Goal: Download file/media

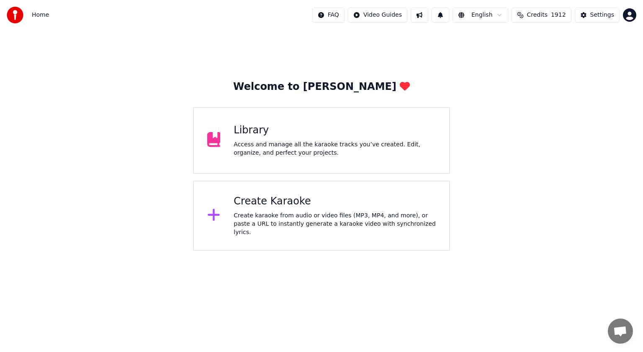
click at [347, 144] on div "Access and manage all the karaoke tracks you’ve created. Edit, organize, and pe…" at bounding box center [334, 149] width 202 height 17
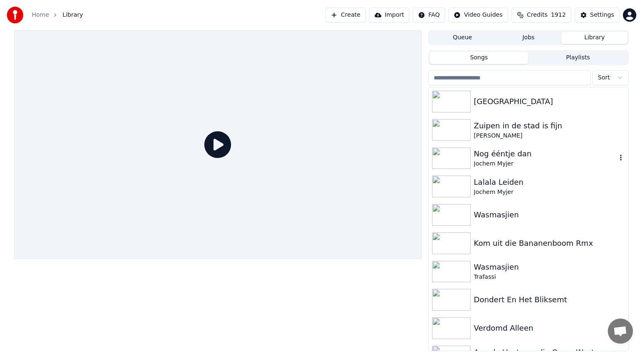
click at [462, 154] on img at bounding box center [451, 159] width 38 height 22
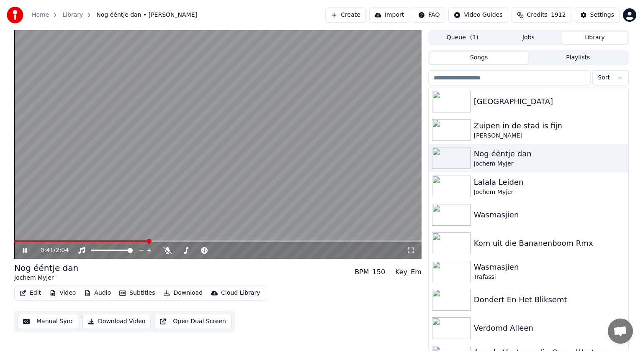
click at [147, 241] on span at bounding box center [217, 242] width 407 height 2
click at [251, 243] on div "0:45 / 2:04" at bounding box center [217, 250] width 407 height 17
click at [337, 242] on div "0:47 / 2:04" at bounding box center [217, 250] width 407 height 17
click at [335, 241] on span at bounding box center [217, 242] width 407 height 2
click at [213, 251] on span at bounding box center [212, 250] width 5 height 5
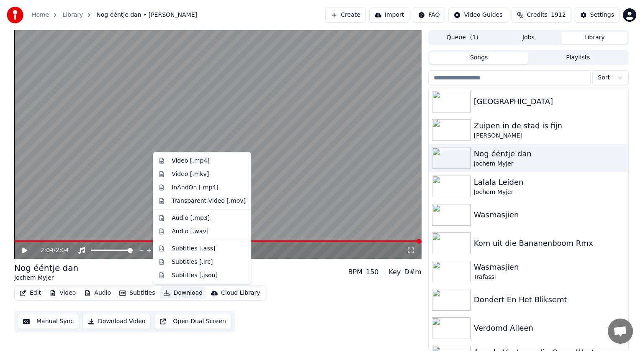
click at [177, 290] on button "Download" at bounding box center [183, 293] width 46 height 12
click at [182, 162] on div "Video [.mp4]" at bounding box center [191, 161] width 38 height 8
